Goal: Navigation & Orientation: Understand site structure

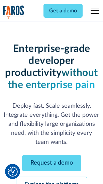
scroll to position [71, 0]
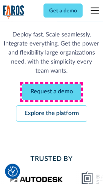
click at [51, 92] on link "Request a demo" at bounding box center [51, 92] width 59 height 16
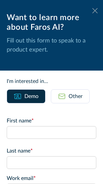
scroll to position [0, 0]
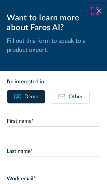
click at [96, 11] on icon at bounding box center [98, 10] width 5 height 5
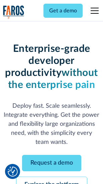
scroll to position [93, 0]
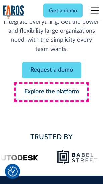
click at [51, 92] on link "Explore the platform" at bounding box center [51, 92] width 71 height 16
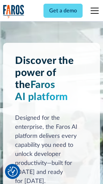
scroll to position [5090, 0]
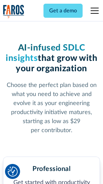
scroll to position [1059, 0]
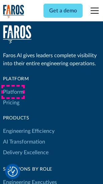
click at [13, 92] on link "Platform" at bounding box center [13, 92] width 20 height 11
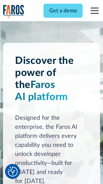
scroll to position [5304, 0]
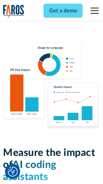
scroll to position [4171, 0]
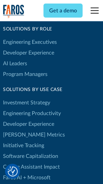
click at [20, 129] on link "[PERSON_NAME] Metrics" at bounding box center [34, 134] width 62 height 11
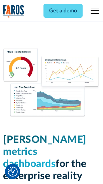
scroll to position [2958, 0]
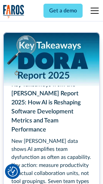
scroll to position [3059, 0]
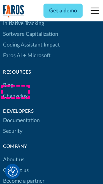
click at [15, 92] on link "Changelog" at bounding box center [15, 96] width 25 height 11
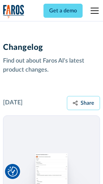
scroll to position [8193, 0]
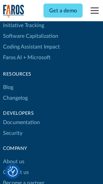
click at [13, 156] on link "About us" at bounding box center [13, 161] width 21 height 11
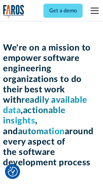
scroll to position [2311, 0]
